Goal: Use online tool/utility

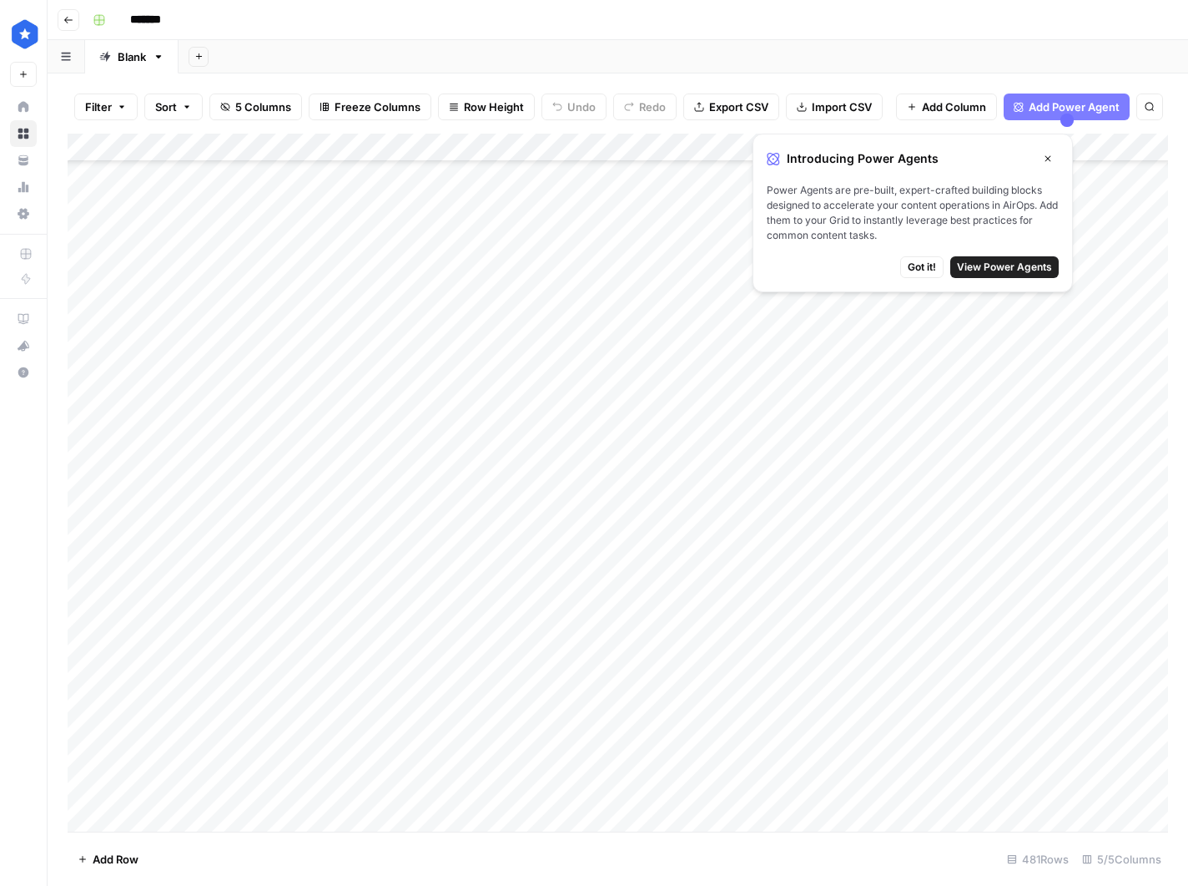
scroll to position [519, 0]
click at [122, 860] on span "Add Row" at bounding box center [116, 858] width 46 height 17
click at [126, 855] on span "Add Row" at bounding box center [116, 858] width 46 height 17
click at [149, 784] on div "Add Column" at bounding box center [618, 483] width 1101 height 698
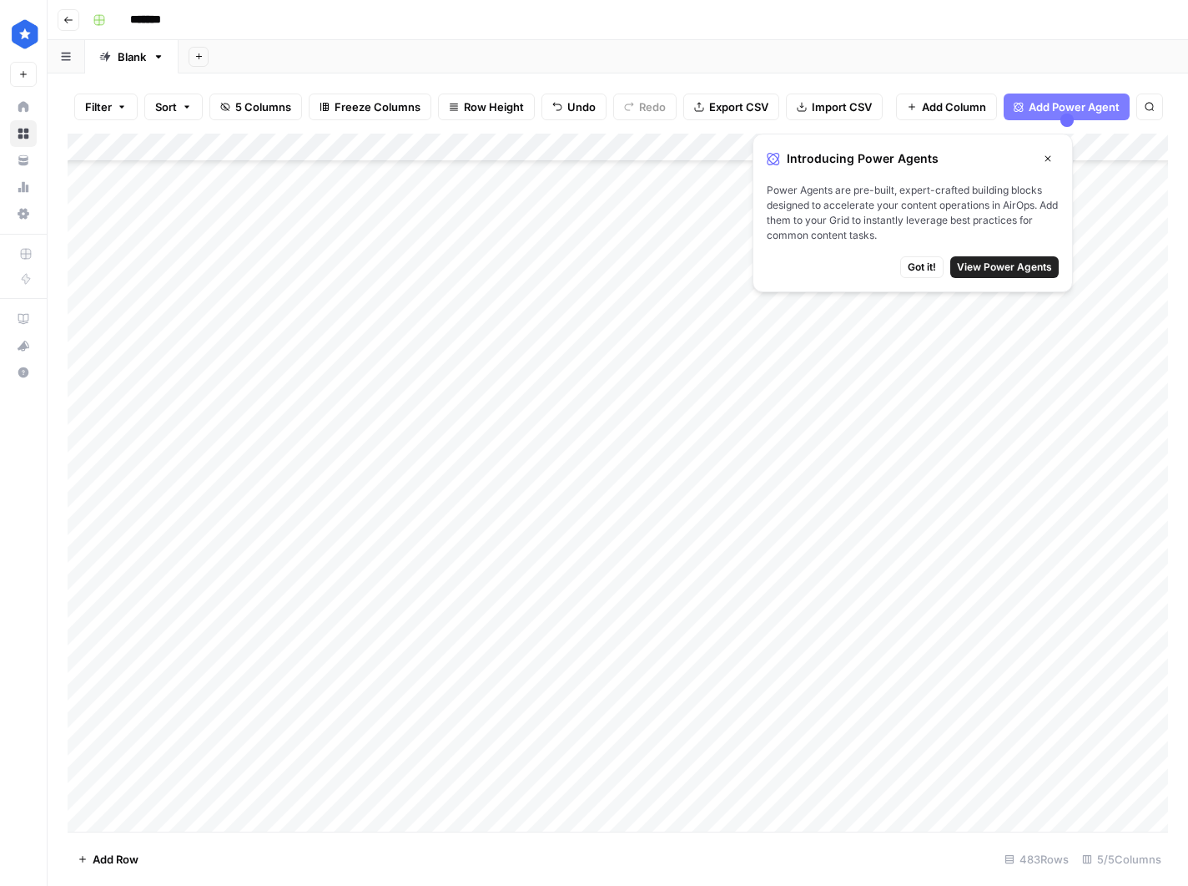
click at [805, 787] on div "Add Column" at bounding box center [618, 483] width 1101 height 698
click at [819, 837] on div "s Select option Resource Buyers guide Profile research Create s" at bounding box center [852, 889] width 187 height 232
click at [834, 847] on button "Resource" at bounding box center [817, 853] width 63 height 20
click at [976, 787] on div "Add Column" at bounding box center [618, 483] width 1101 height 698
click at [1085, 780] on div "Add Column" at bounding box center [618, 483] width 1101 height 698
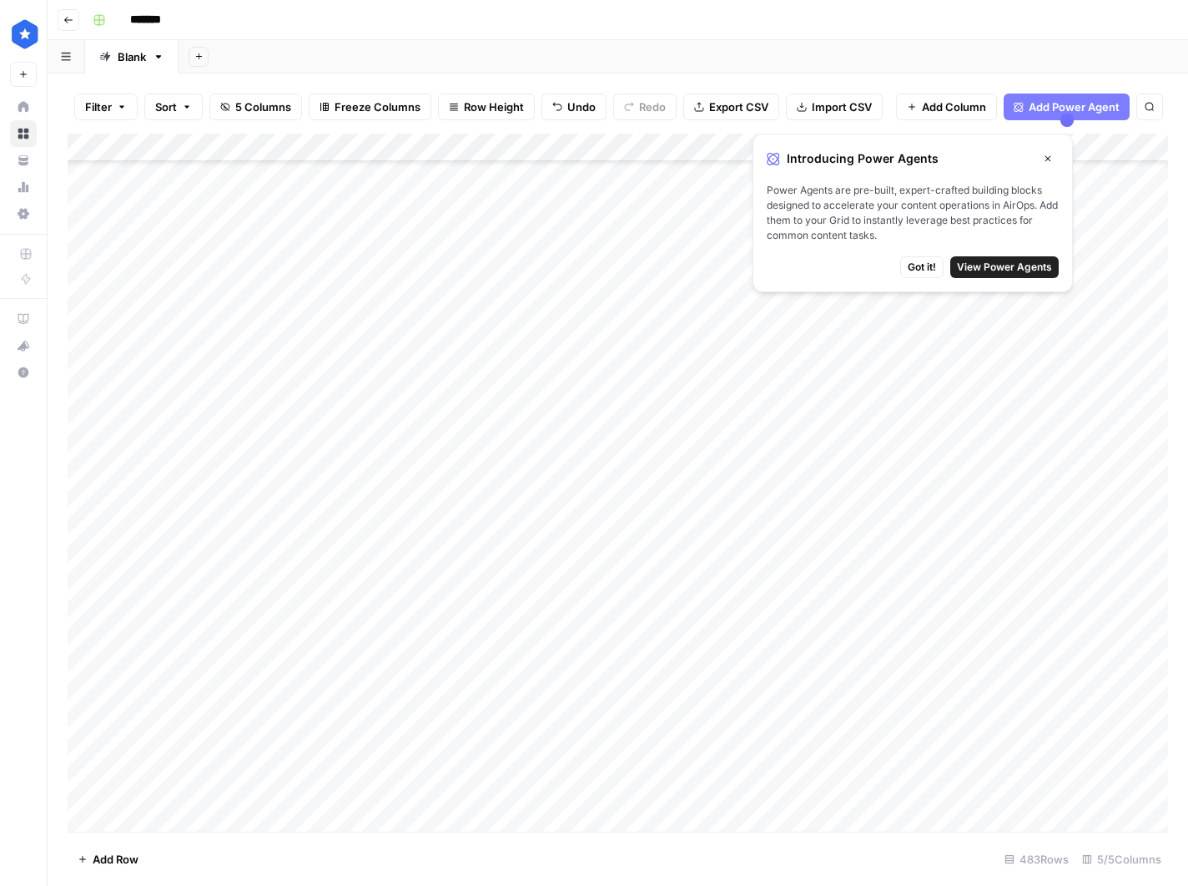
click at [1085, 780] on div "Add Column" at bounding box center [618, 483] width 1101 height 698
click at [882, 812] on div "Add Column" at bounding box center [618, 483] width 1101 height 698
click at [951, 789] on div "Add Column" at bounding box center [618, 483] width 1101 height 698
